Goal: Task Accomplishment & Management: Manage account settings

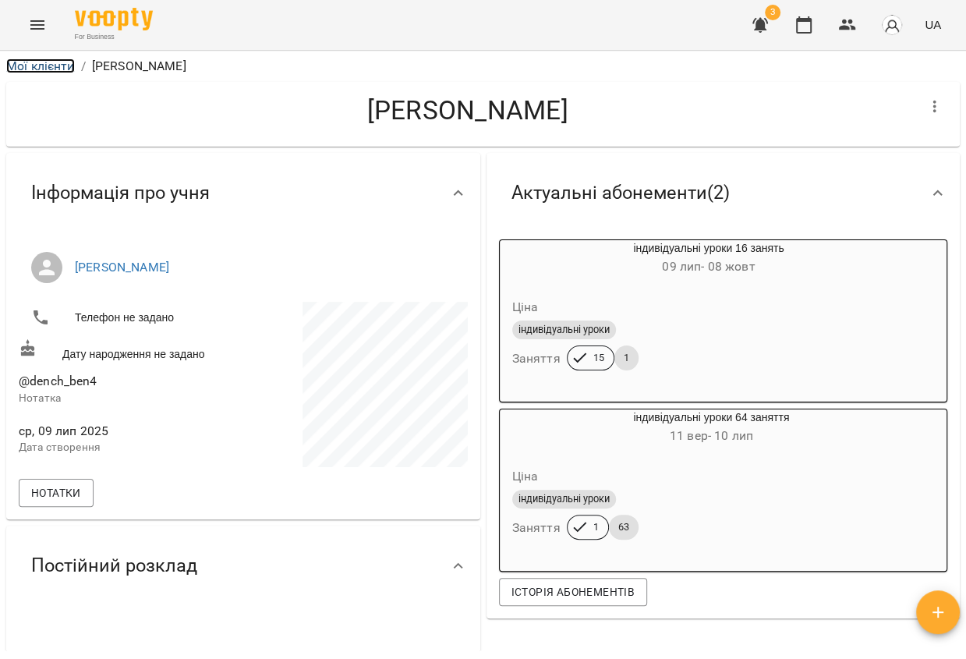
click at [62, 61] on link "Мої клієнти" at bounding box center [40, 65] width 69 height 15
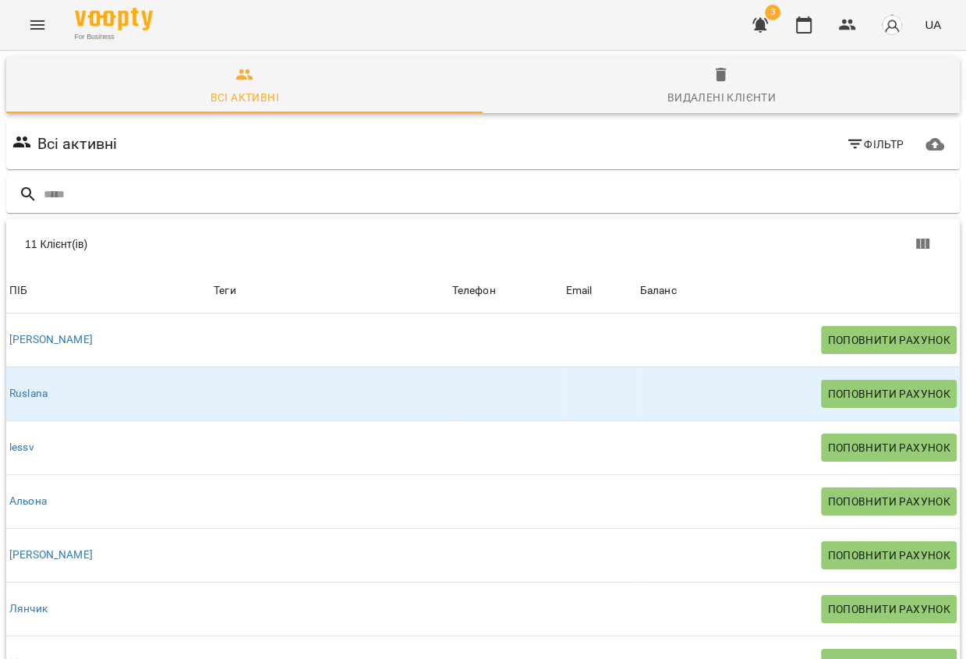
click at [31, 27] on icon "Menu" at bounding box center [37, 25] width 19 height 19
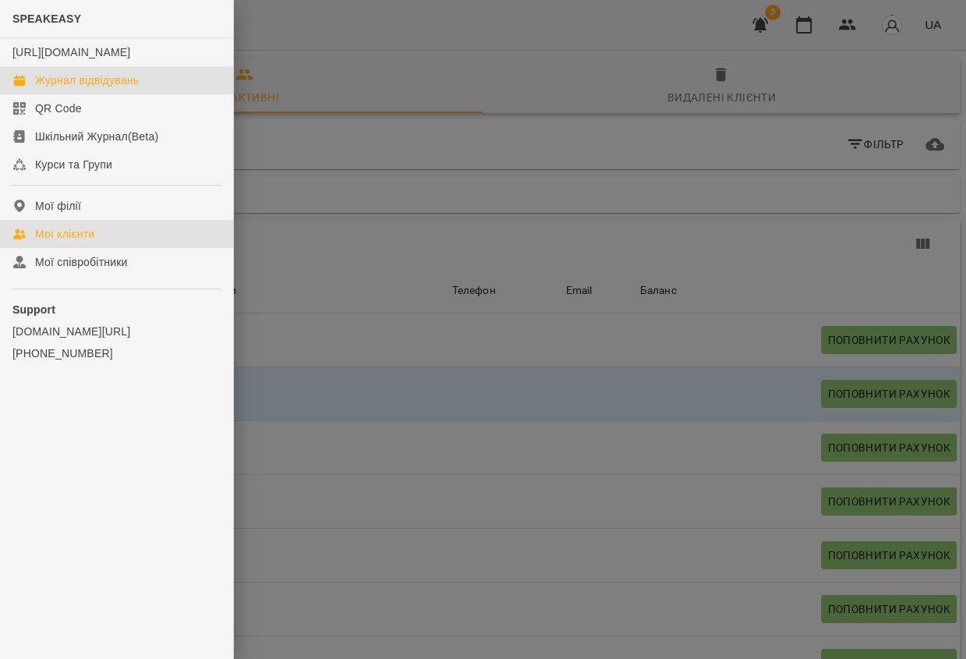
click at [96, 88] on div "Журнал відвідувань" at bounding box center [87, 81] width 104 height 16
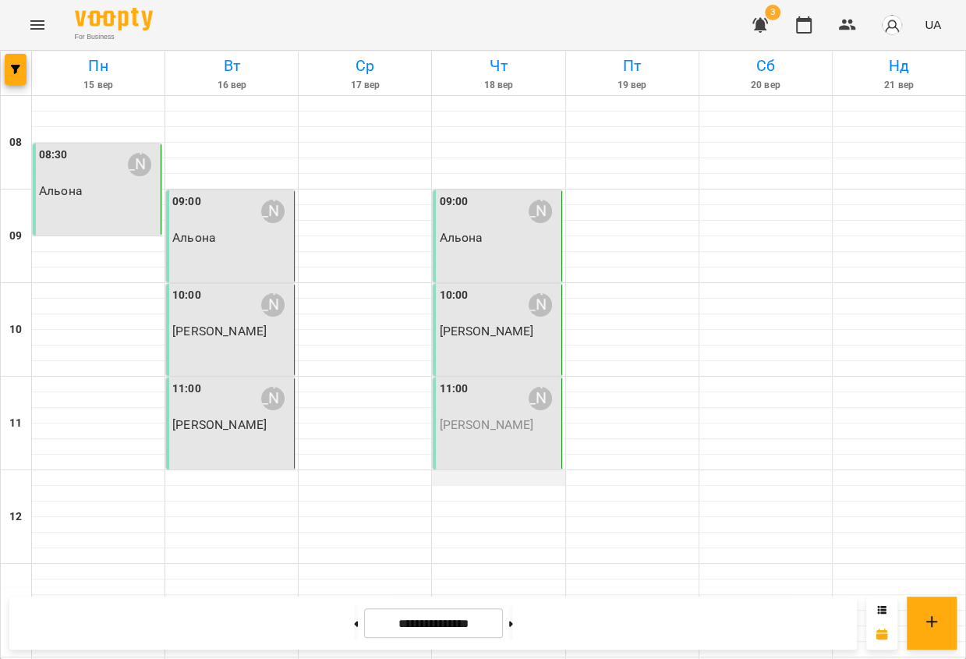
scroll to position [57, 0]
click at [514, 418] on p "Дмитро" at bounding box center [498, 424] width 119 height 13
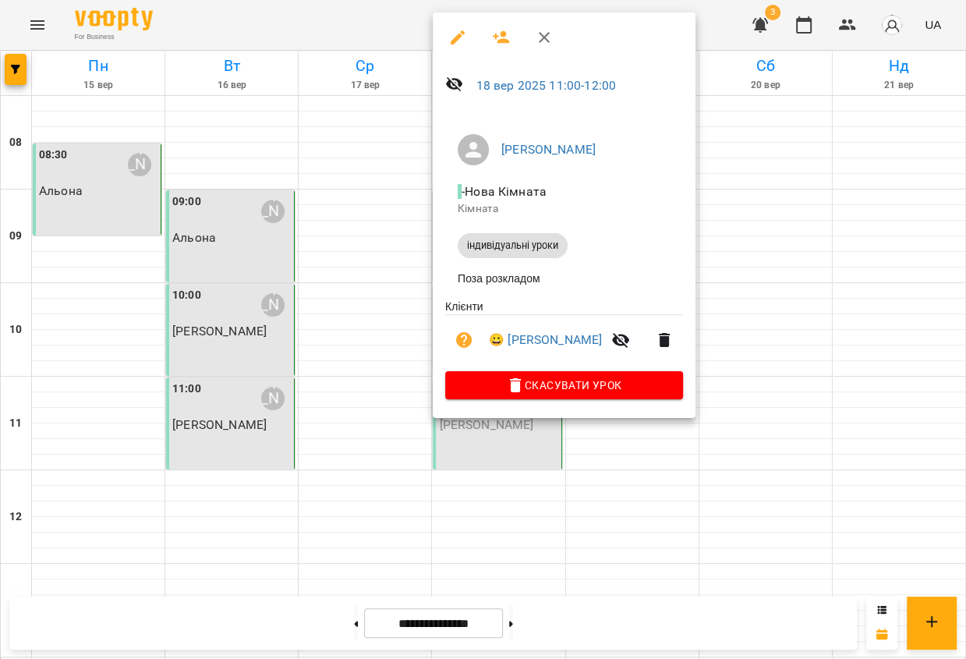
click at [458, 42] on icon "button" at bounding box center [457, 37] width 19 height 19
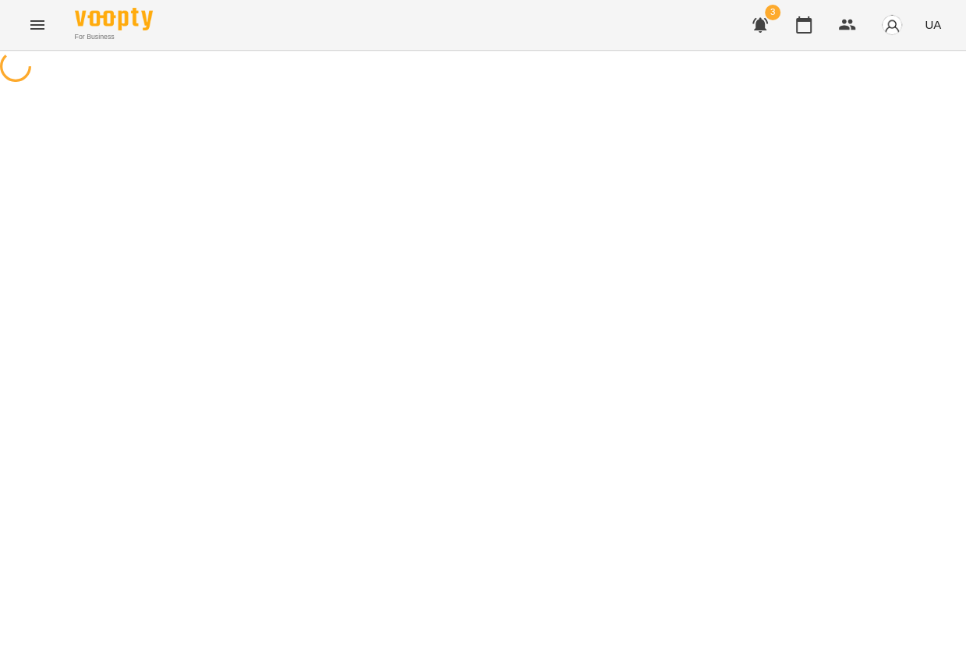
select select "**********"
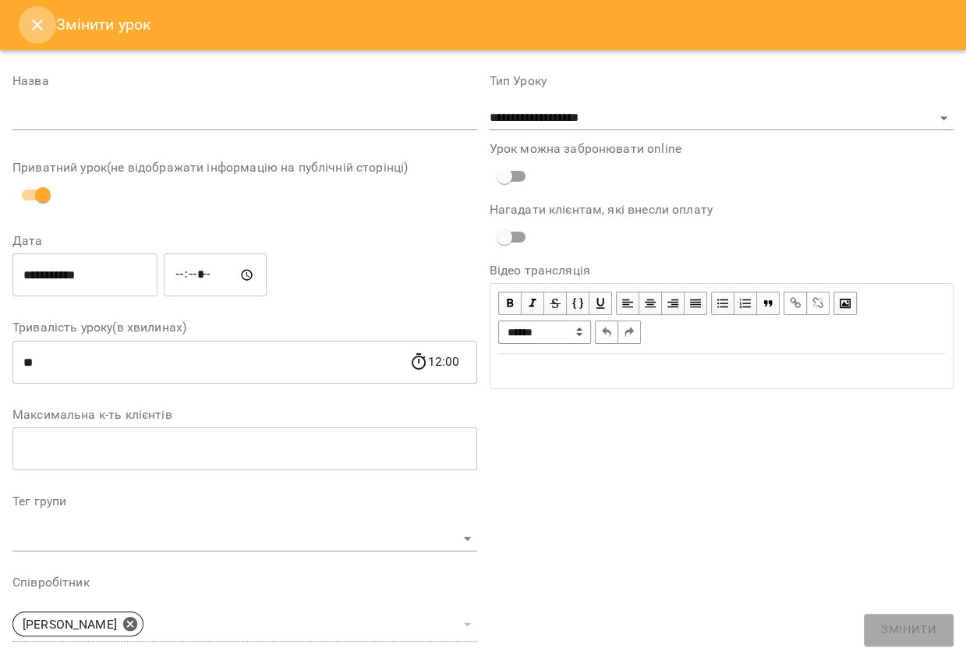
click at [36, 18] on icon "Close" at bounding box center [37, 25] width 19 height 19
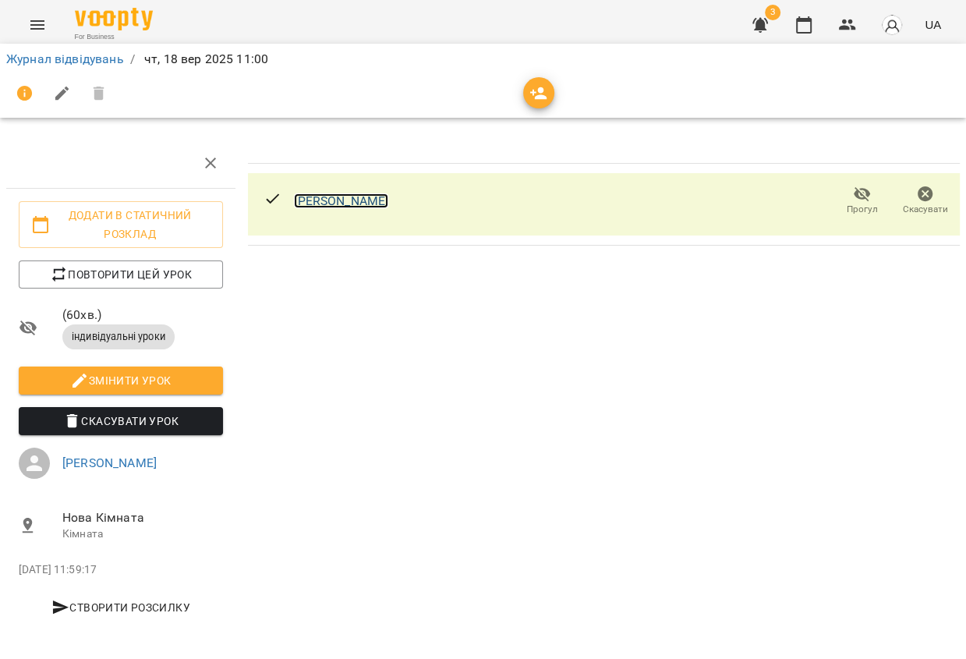
click at [332, 196] on link "Дмитро" at bounding box center [341, 200] width 94 height 15
click at [100, 61] on link "Журнал відвідувань" at bounding box center [65, 58] width 118 height 15
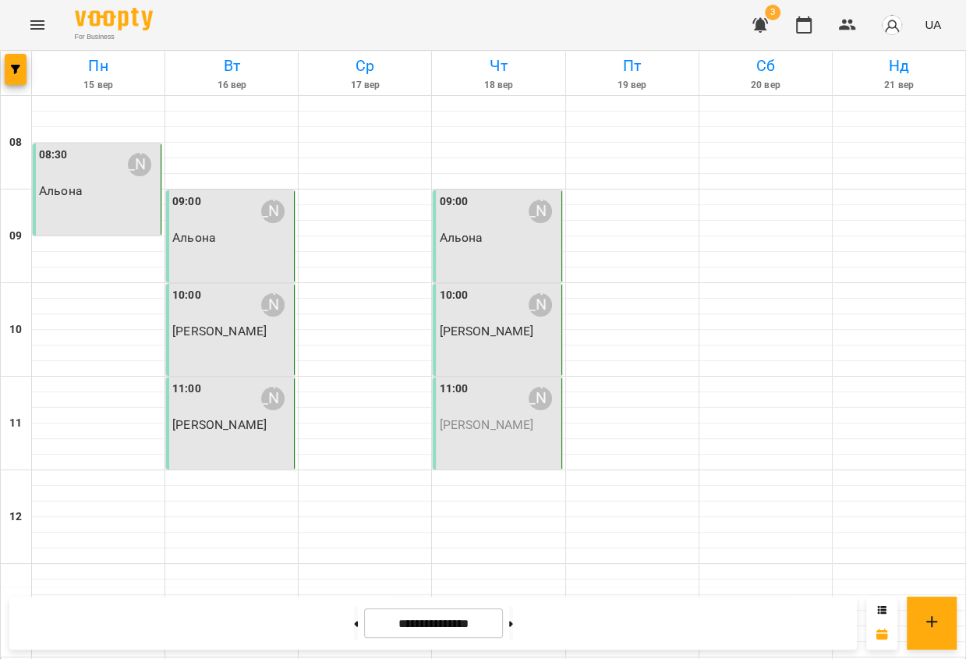
scroll to position [2, 0]
click at [483, 411] on div "11:00 Григоренко Віра Сергіївна" at bounding box center [498, 399] width 119 height 36
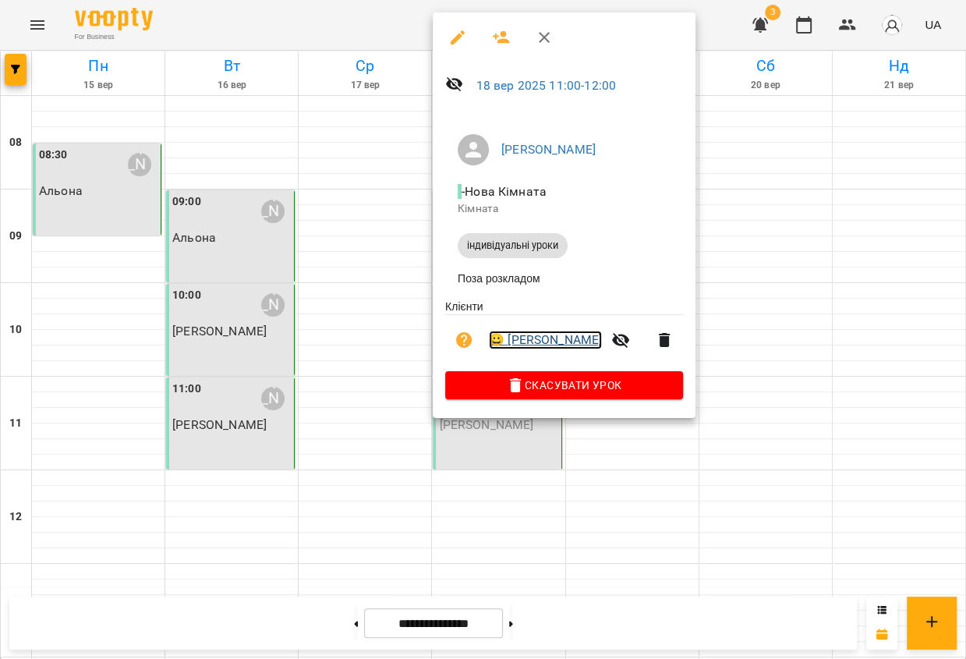
click at [524, 349] on link "😀 Дмитро" at bounding box center [545, 340] width 113 height 19
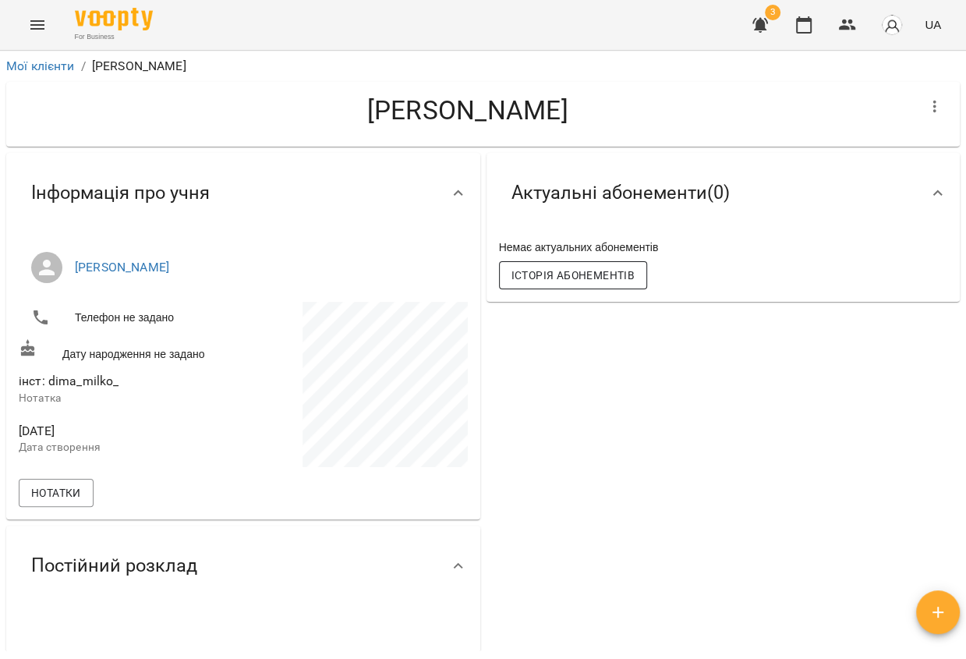
click at [572, 279] on span "Історія абонементів" at bounding box center [573, 275] width 123 height 19
click at [41, 25] on icon "Menu" at bounding box center [37, 24] width 14 height 9
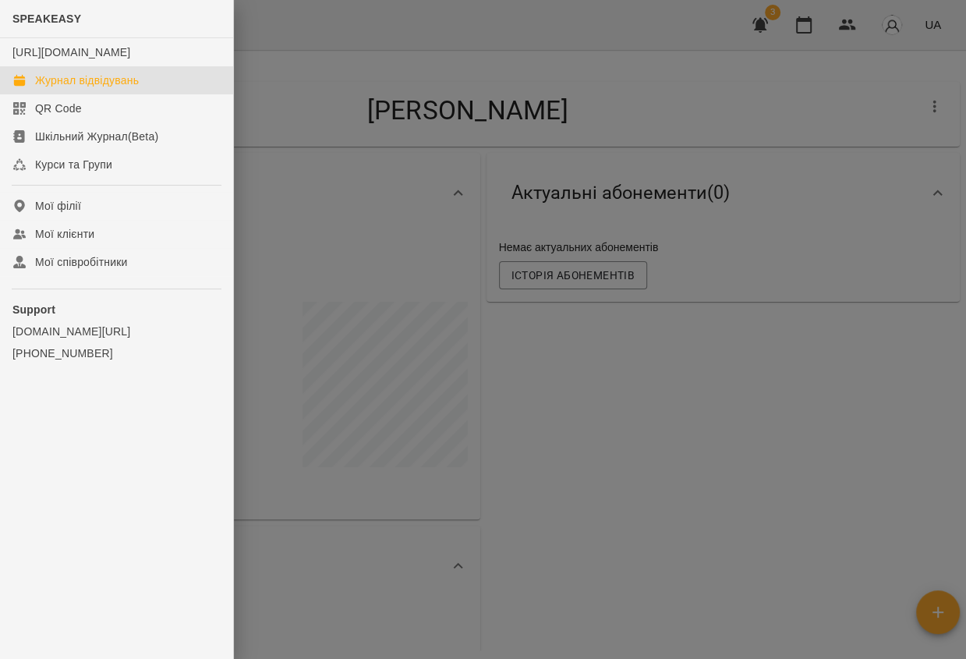
click at [76, 88] on div "Журнал відвідувань" at bounding box center [87, 81] width 104 height 16
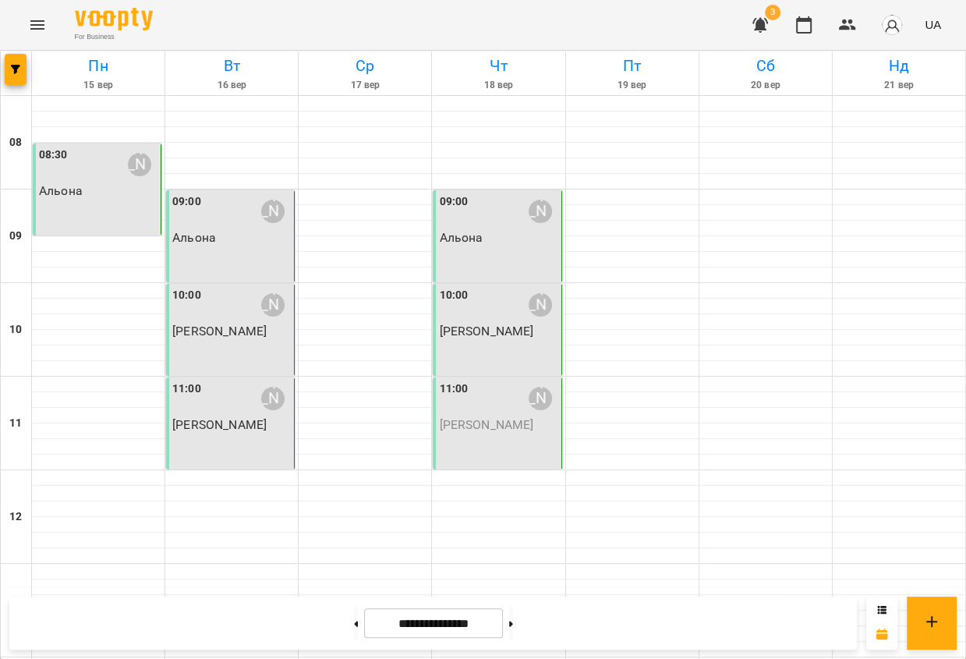
scroll to position [495, 0]
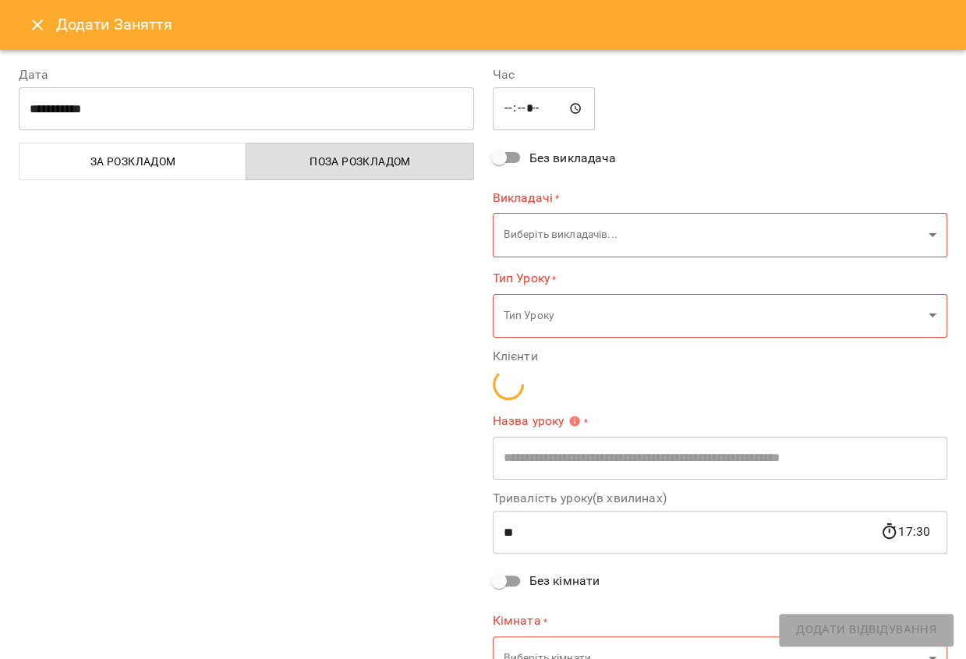
type input "**********"
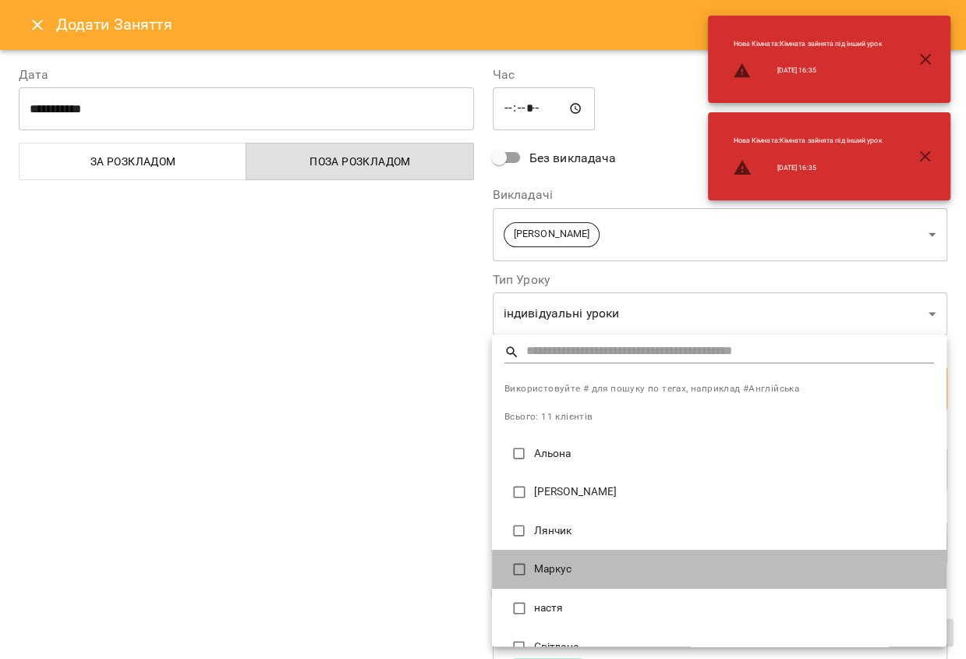
click at [550, 579] on li "Маркус" at bounding box center [719, 569] width 455 height 39
type input "**********"
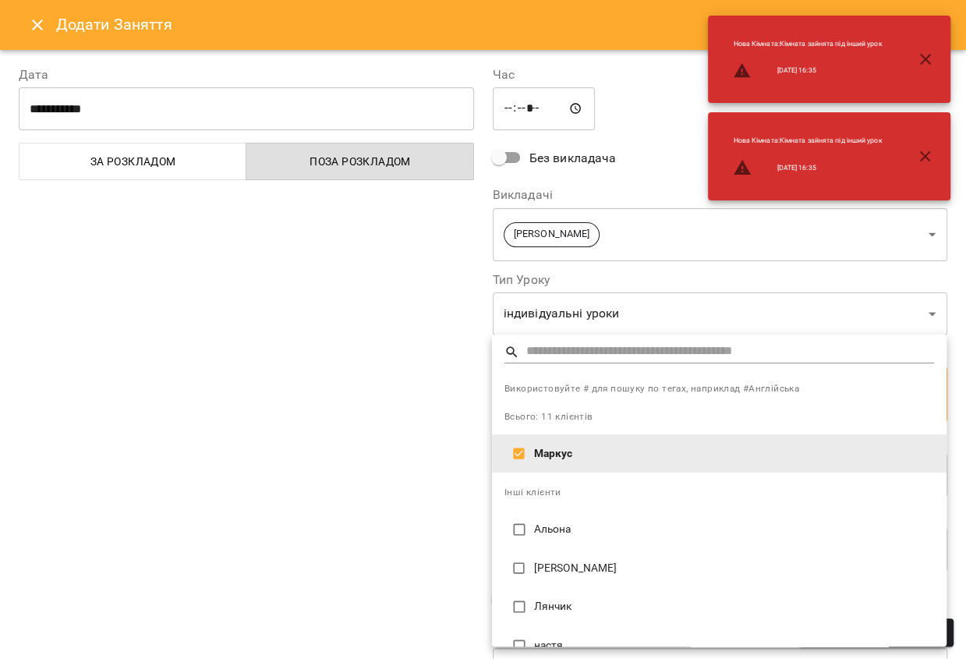
click at [366, 452] on div at bounding box center [483, 329] width 966 height 659
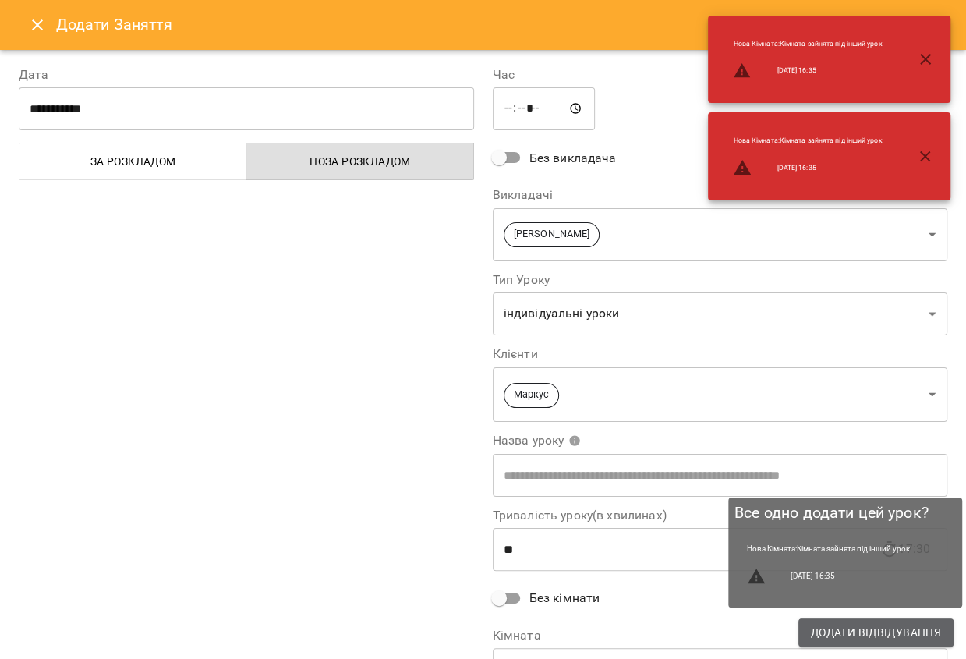
click at [885, 632] on span "Додати Відвідування" at bounding box center [876, 632] width 130 height 19
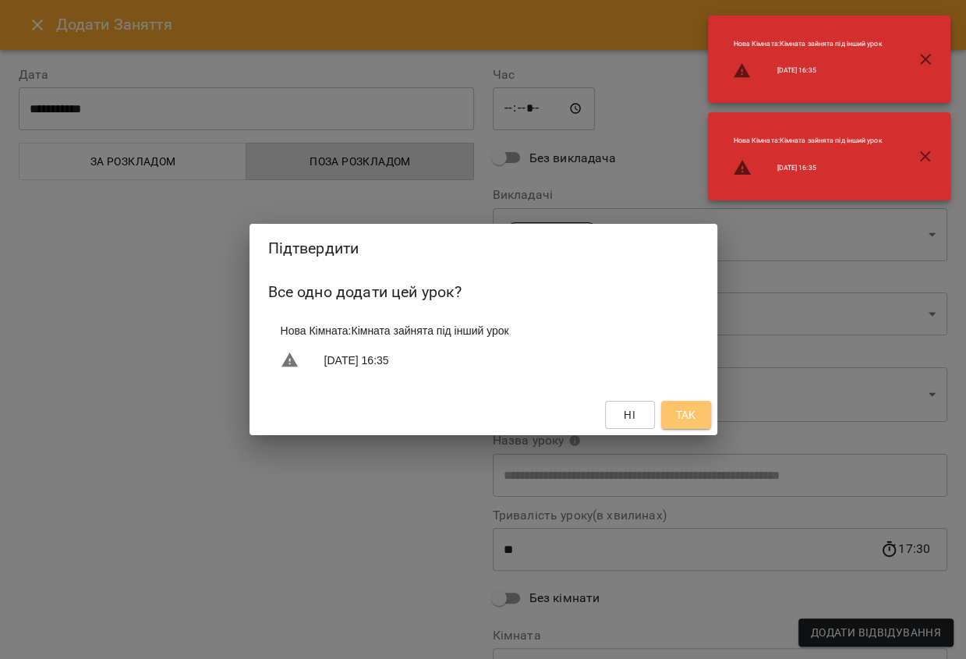
click at [695, 406] on span "Так" at bounding box center [685, 414] width 20 height 19
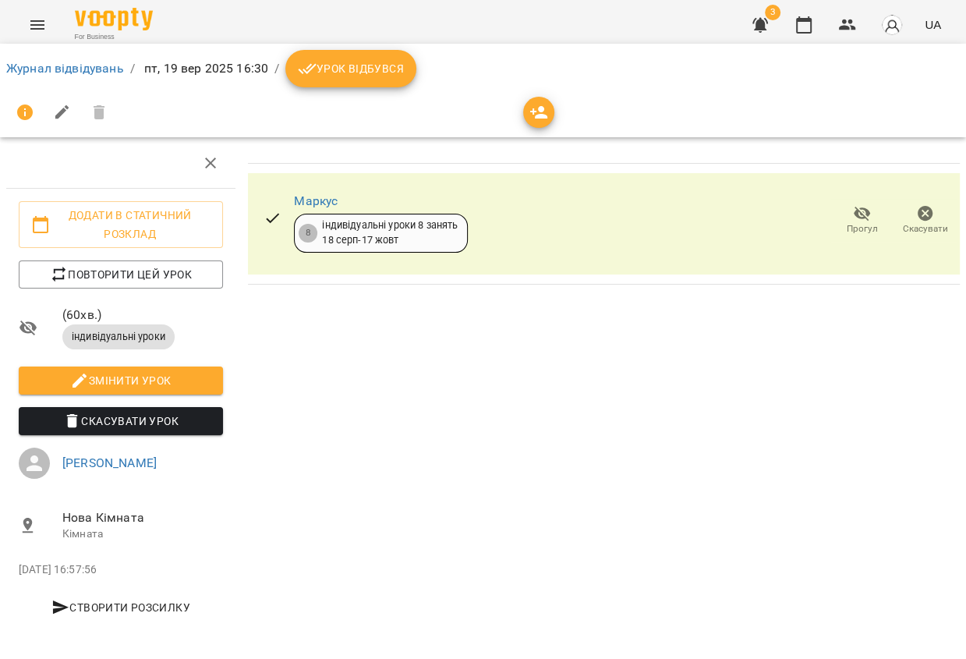
click at [868, 207] on icon "button" at bounding box center [862, 213] width 19 height 19
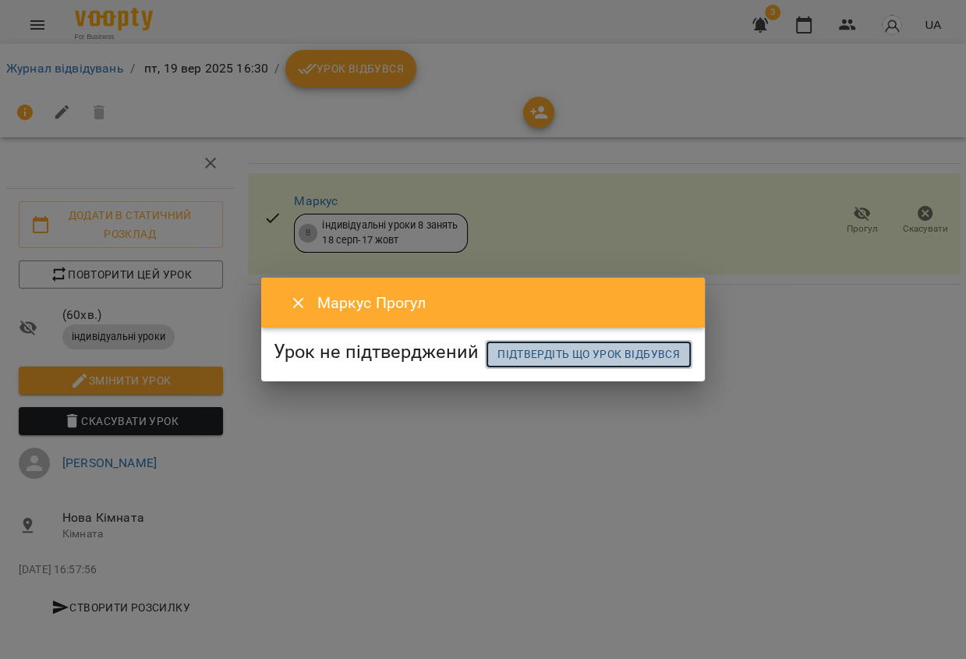
click at [497, 363] on span "Підтвердіть що урок відбувся" at bounding box center [588, 354] width 182 height 19
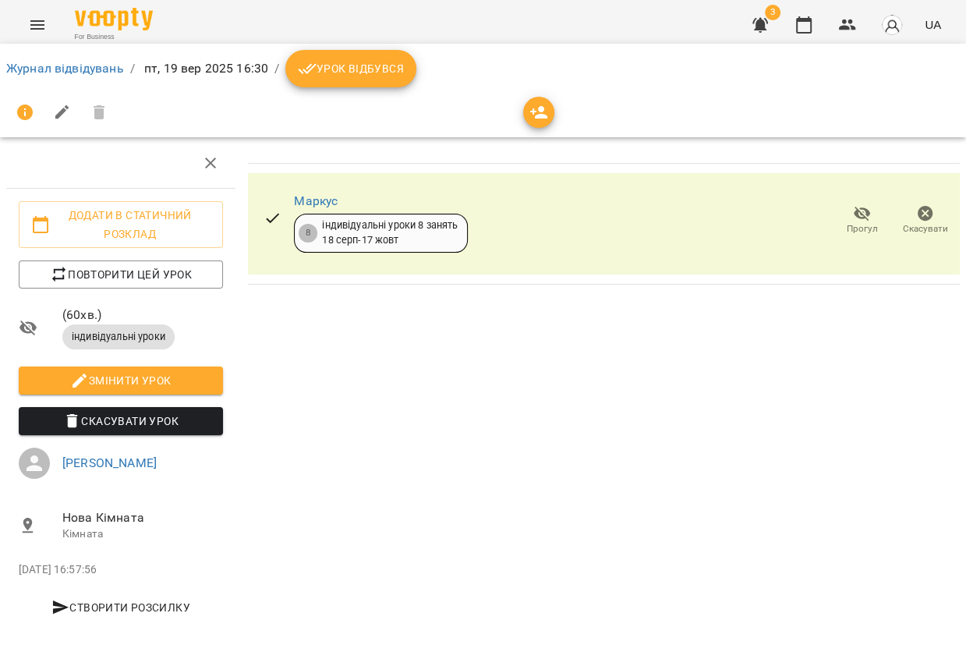
click at [853, 218] on icon "button" at bounding box center [862, 213] width 19 height 19
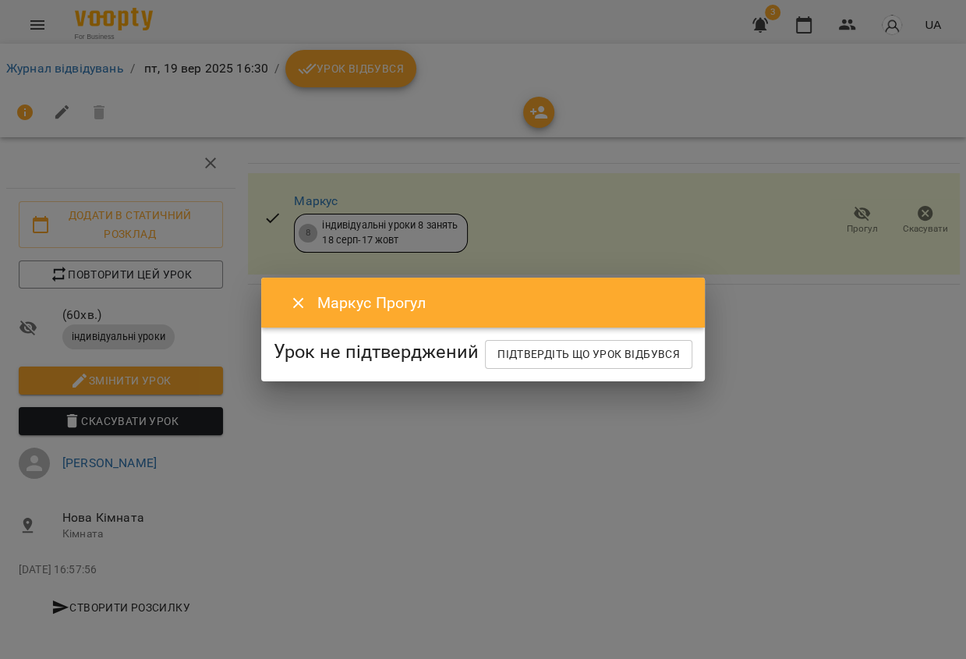
click at [280, 285] on button "Close" at bounding box center [298, 303] width 37 height 37
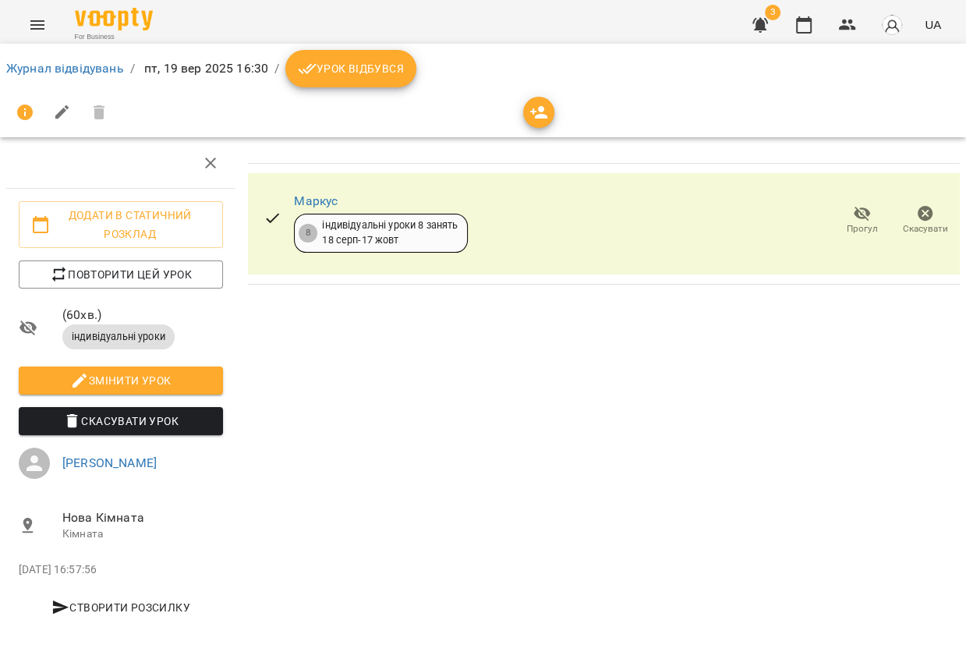
click at [372, 50] on button "Урок відбувся" at bounding box center [350, 68] width 131 height 37
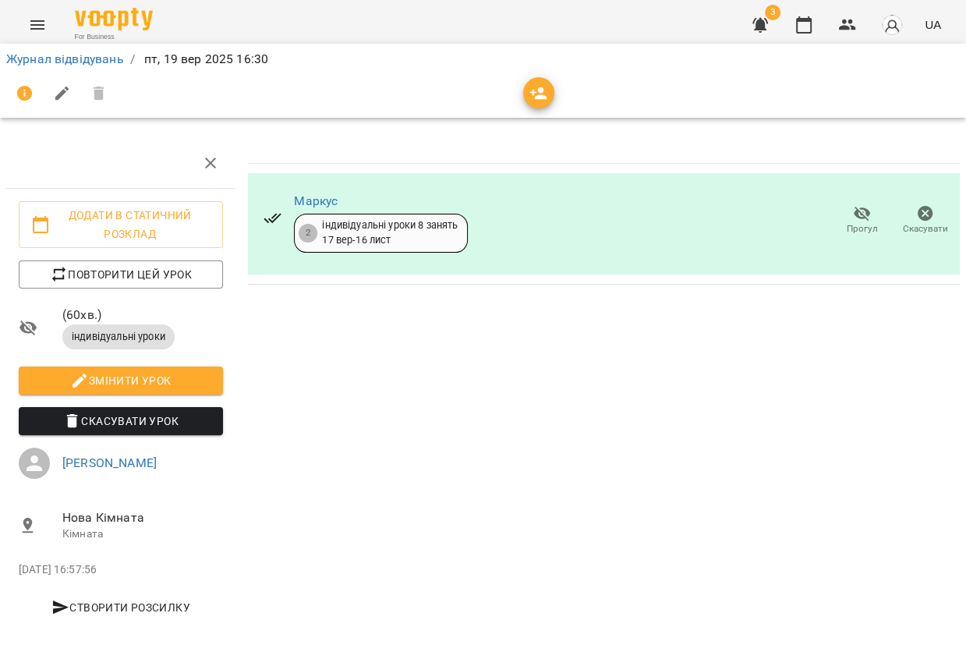
click at [860, 219] on icon "button" at bounding box center [862, 213] width 19 height 19
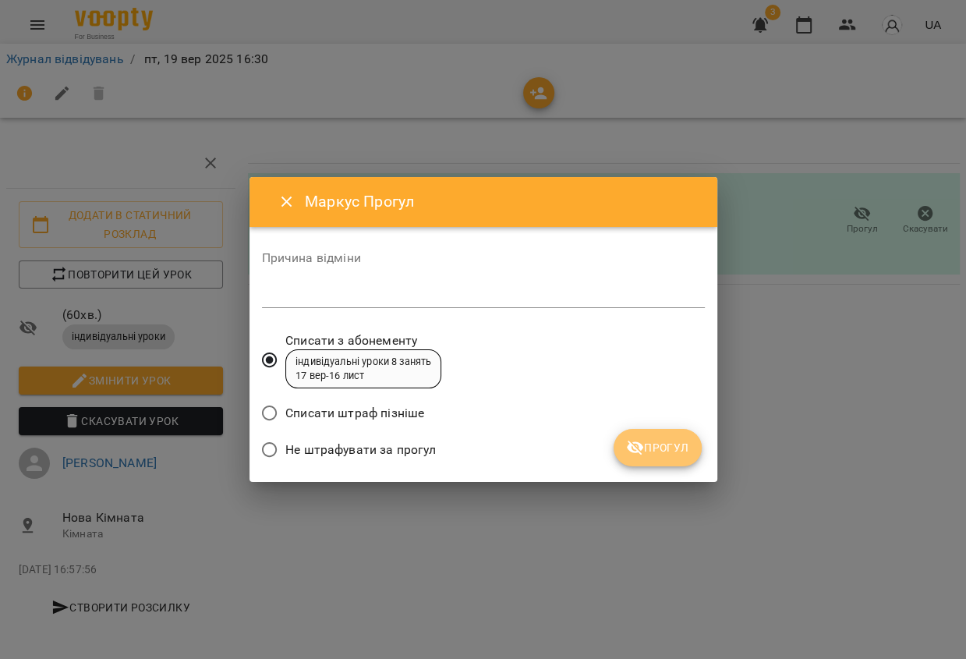
click at [644, 457] on button "Прогул" at bounding box center [658, 447] width 88 height 37
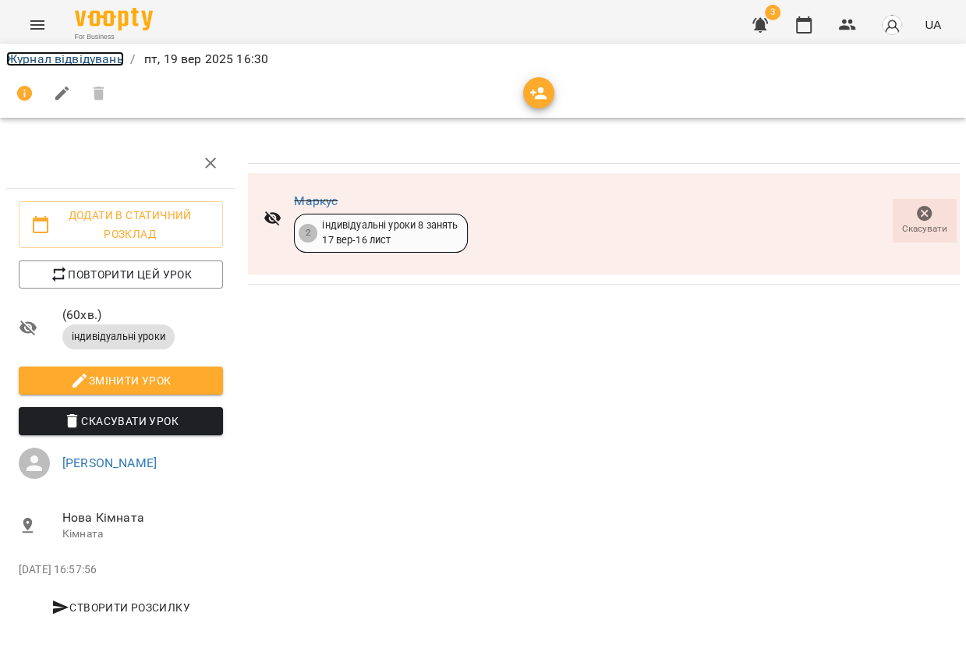
click at [87, 62] on link "Журнал відвідувань" at bounding box center [65, 58] width 118 height 15
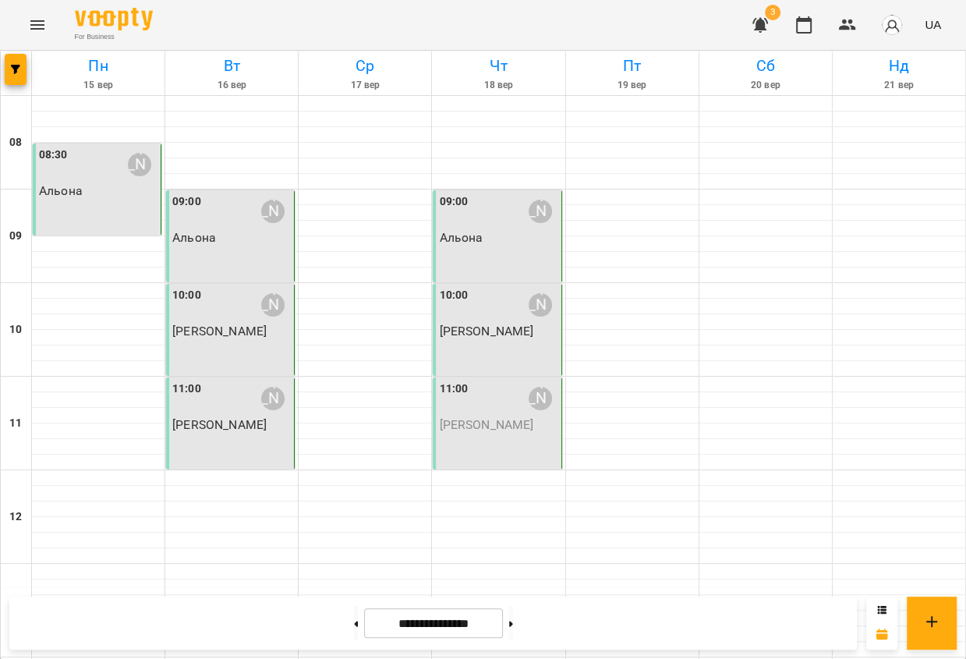
scroll to position [735, 0]
